Goal: Transaction & Acquisition: Purchase product/service

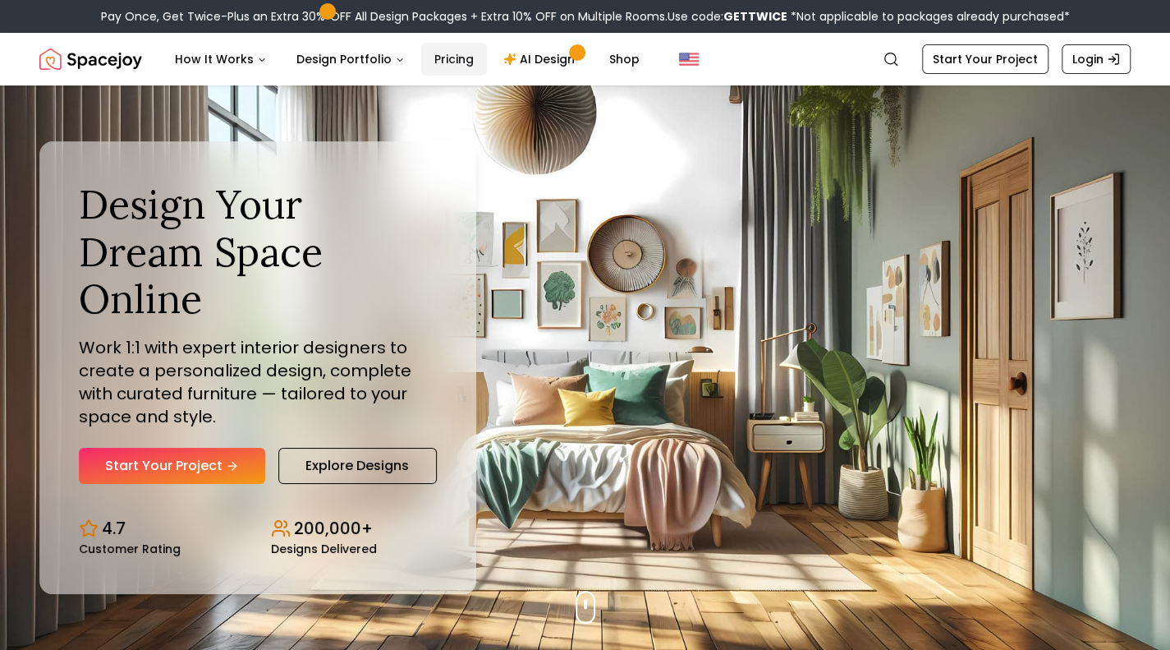
click at [454, 70] on link "Pricing" at bounding box center [454, 59] width 66 height 33
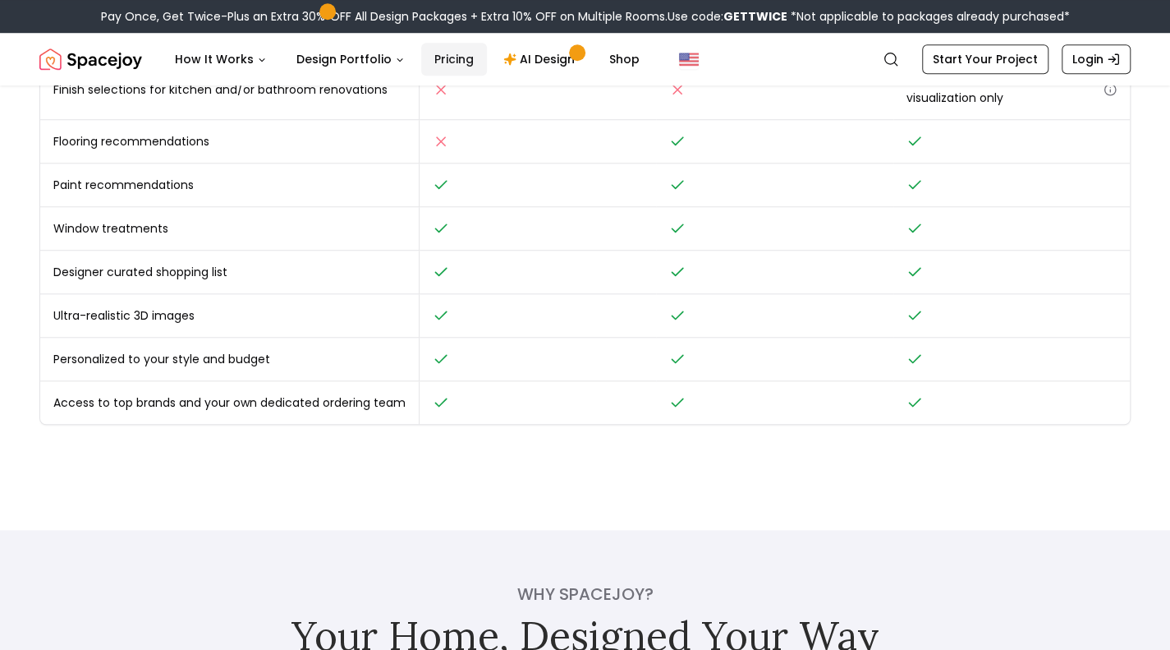
scroll to position [688, 0]
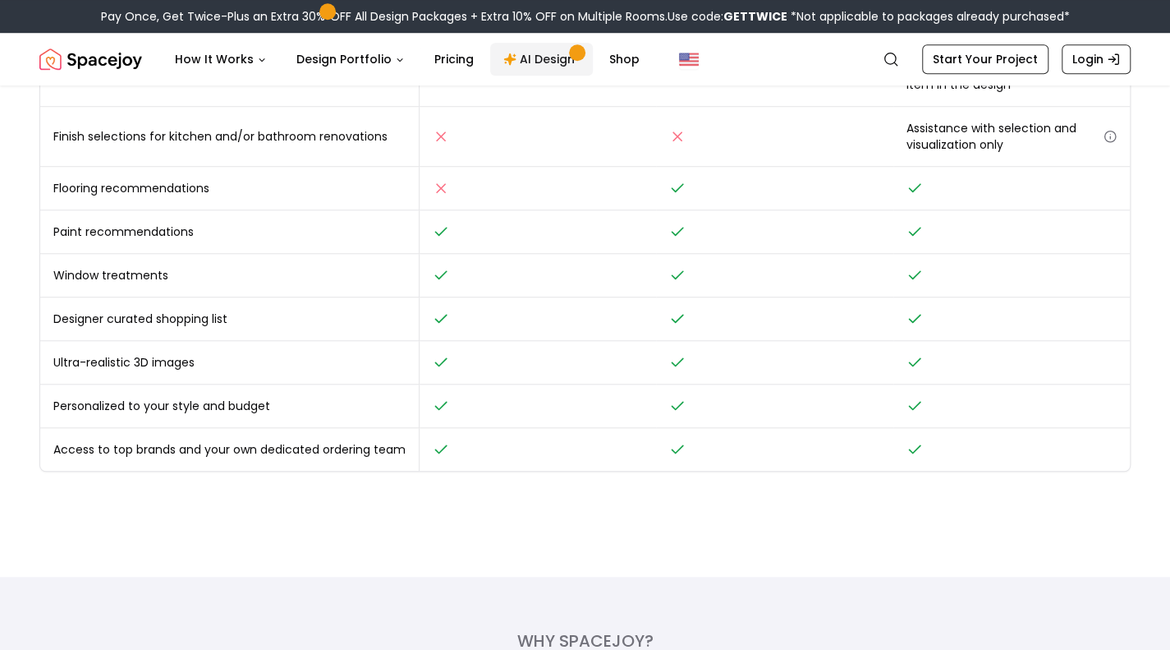
click at [530, 57] on link "AI Design" at bounding box center [541, 59] width 103 height 33
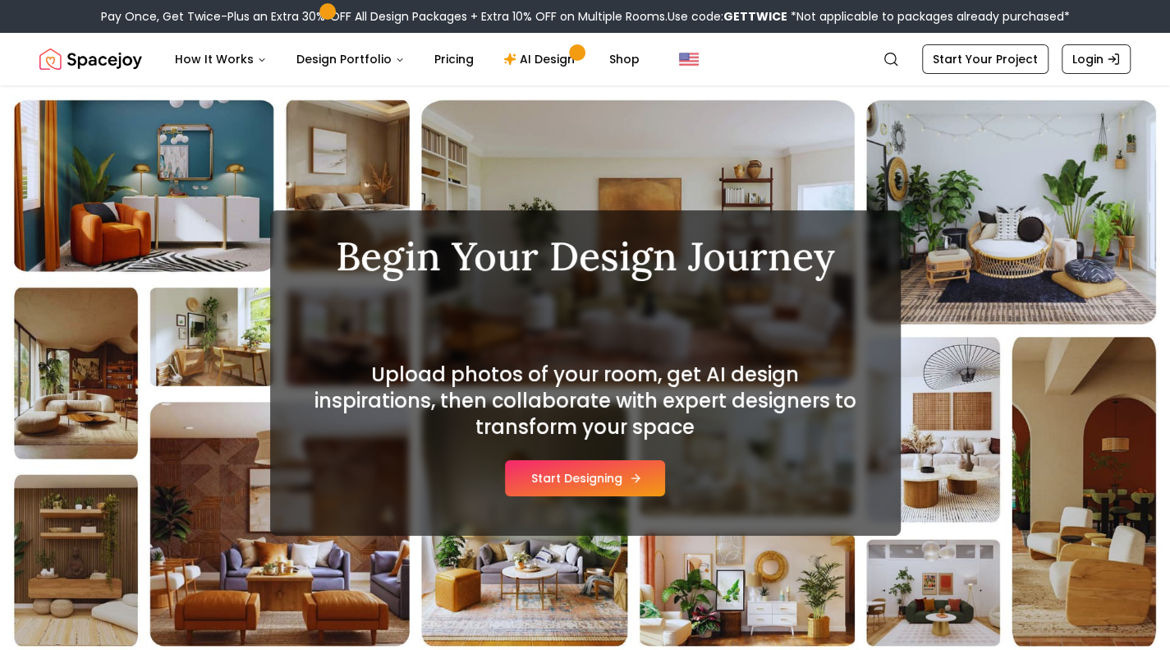
click at [567, 464] on button "Start Designing" at bounding box center [585, 478] width 160 height 36
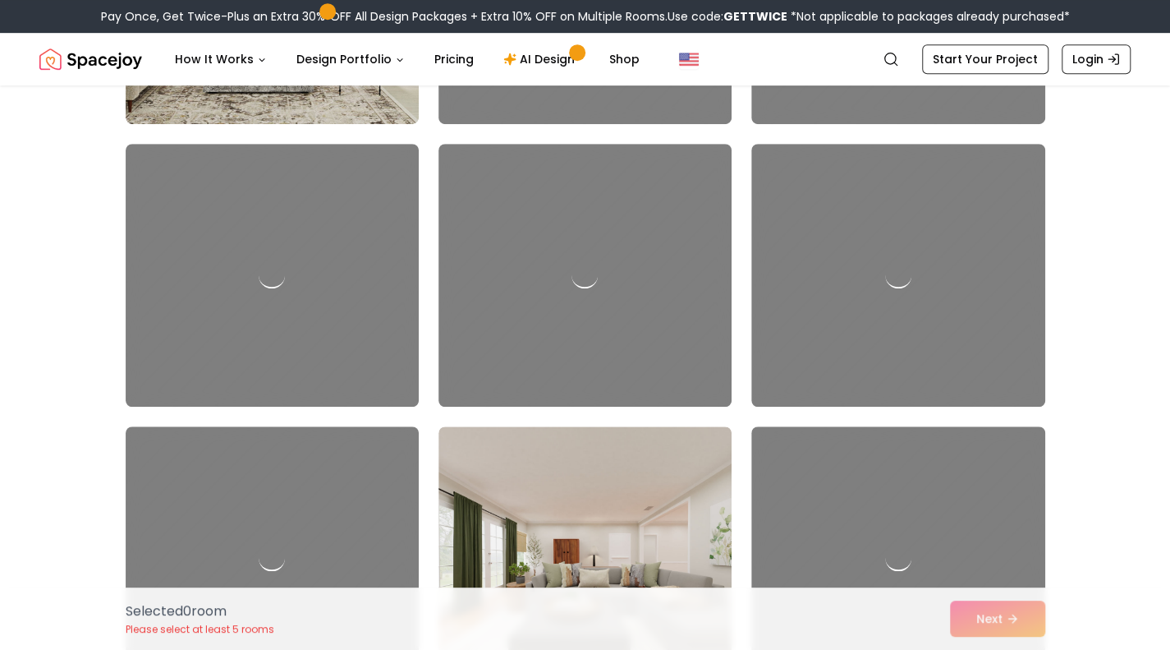
scroll to position [4035, 0]
